Goal: Navigation & Orientation: Find specific page/section

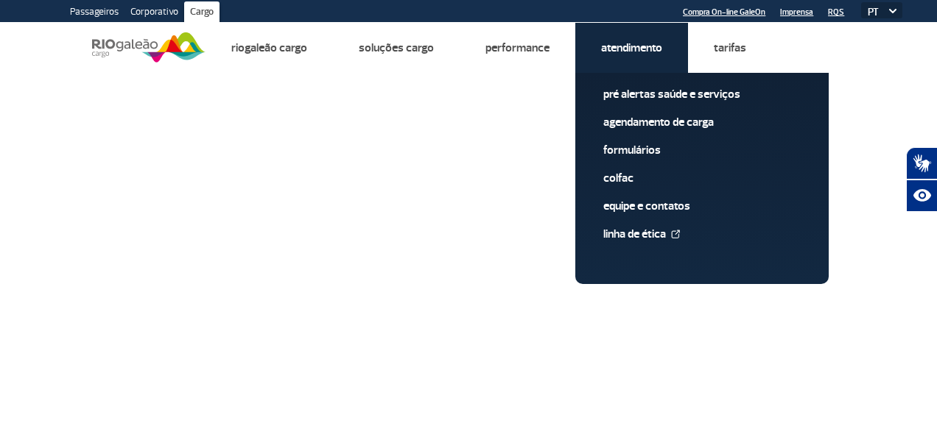
click at [657, 49] on link "Atendimento" at bounding box center [631, 48] width 61 height 15
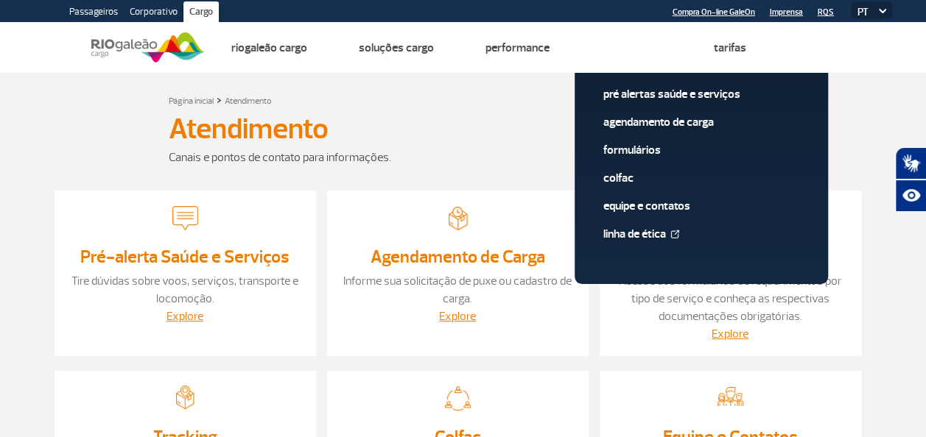
click at [657, 49] on link "Atendimento" at bounding box center [630, 48] width 61 height 15
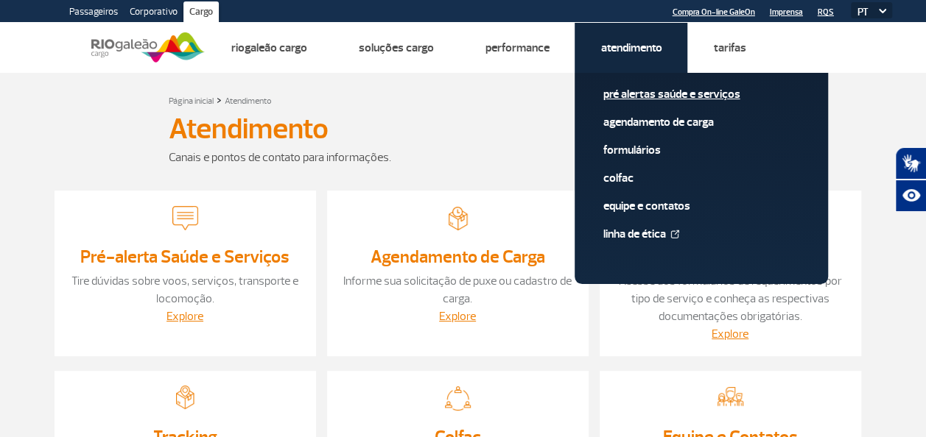
click at [655, 97] on link "Pré alertas Saúde e Serviços" at bounding box center [700, 94] width 197 height 16
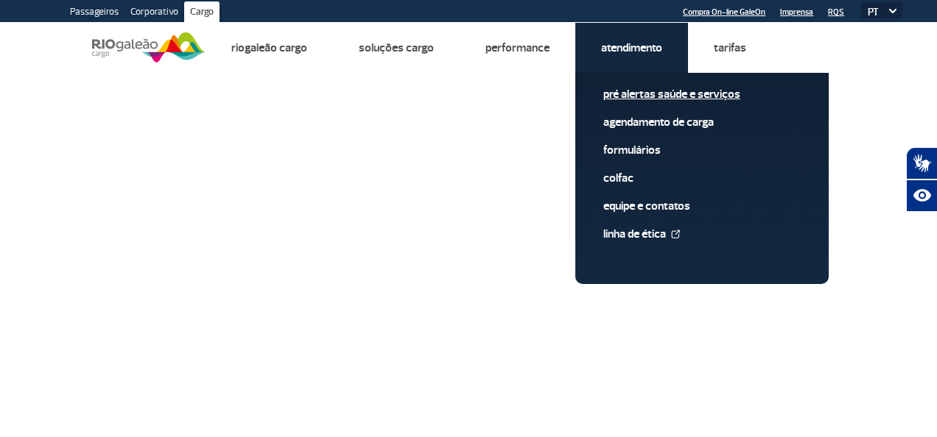
click at [647, 97] on link "Pré alertas Saúde e Serviços" at bounding box center [701, 94] width 197 height 16
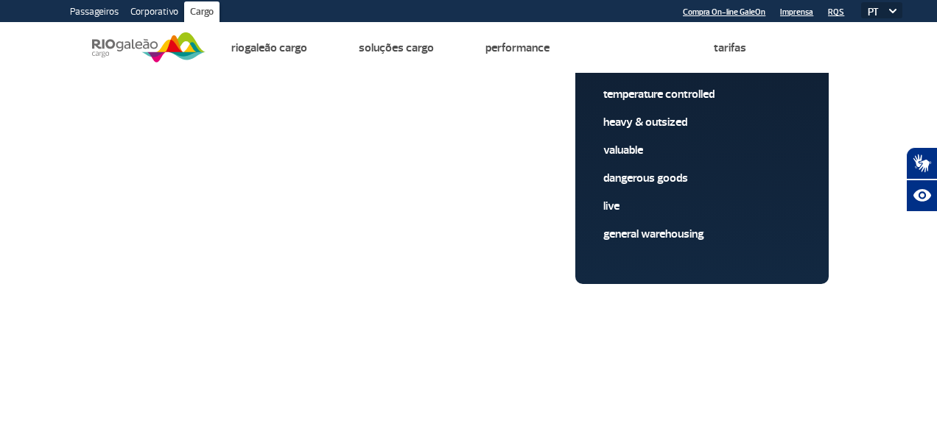
click at [115, 43] on img at bounding box center [148, 47] width 113 height 36
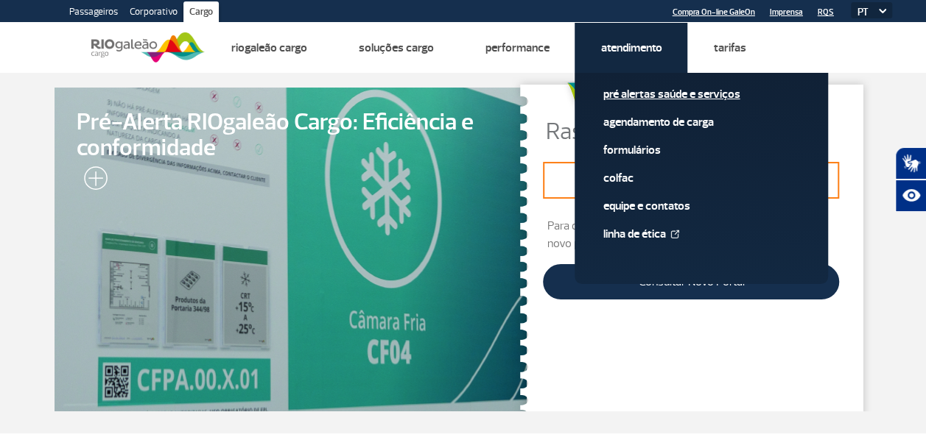
click at [656, 96] on link "Pré alertas Saúde e Serviços" at bounding box center [700, 94] width 197 height 16
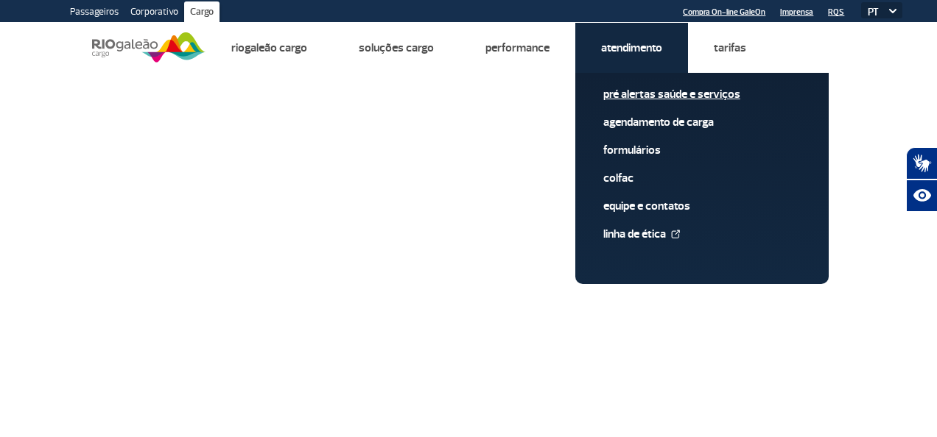
click at [639, 92] on link "Pré alertas Saúde e Serviços" at bounding box center [701, 94] width 197 height 16
click at [634, 91] on link "Pré alertas Saúde e Serviços" at bounding box center [701, 94] width 197 height 16
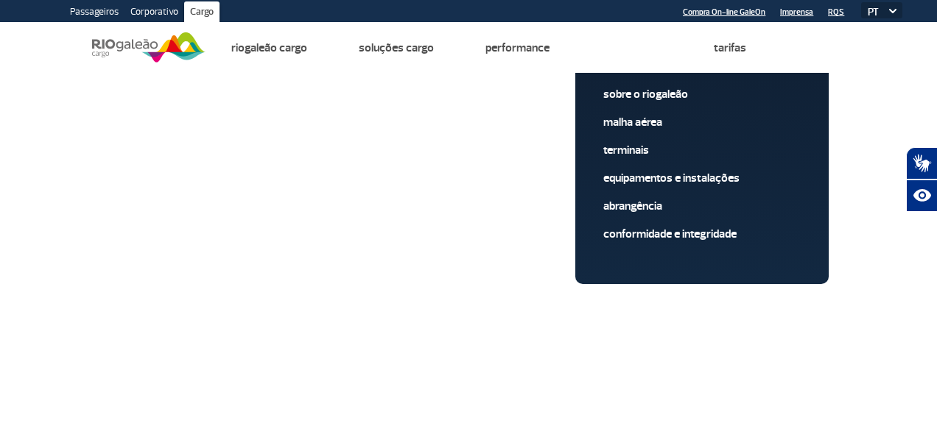
click at [133, 41] on img at bounding box center [148, 47] width 113 height 36
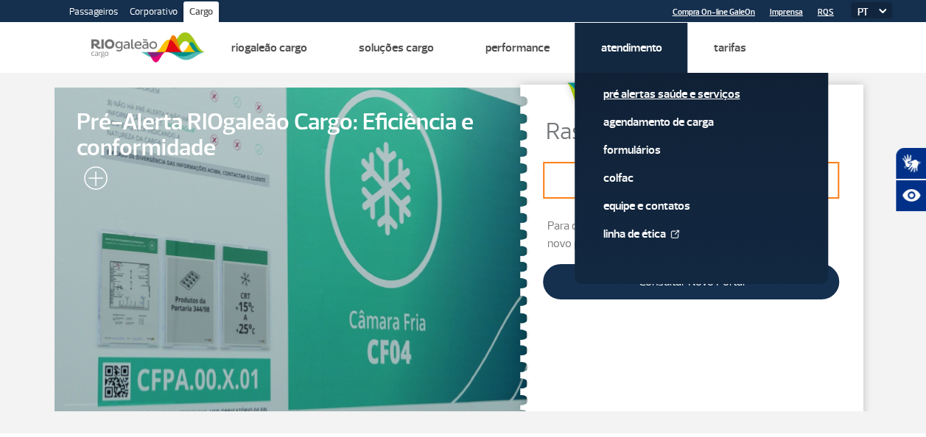
click at [649, 99] on link "Pré alertas Saúde e Serviços" at bounding box center [700, 94] width 197 height 16
